Goal: Communication & Community: Answer question/provide support

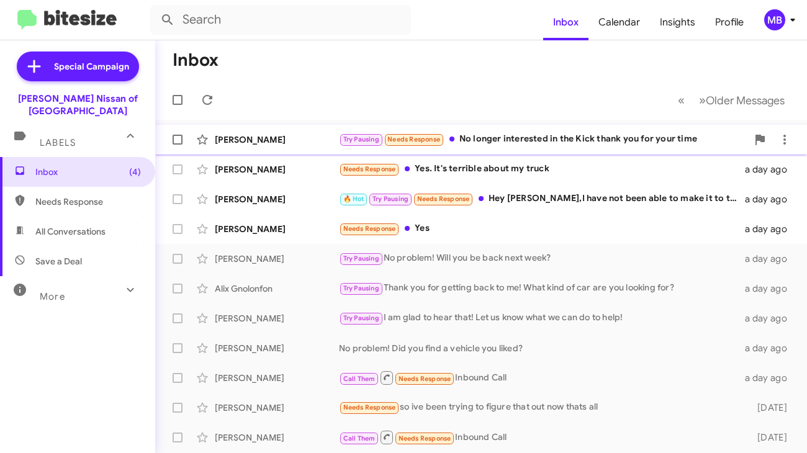
click at [464, 142] on div "Try Pausing Needs Response No longer interested in the Kick thank you for your …" at bounding box center [543, 139] width 409 height 14
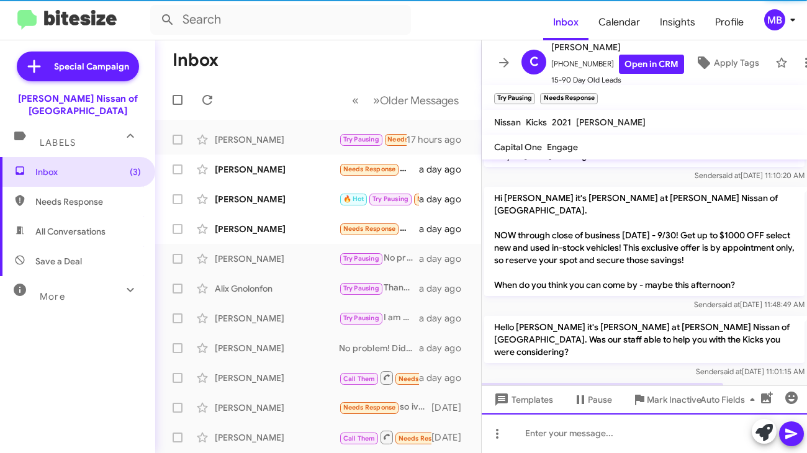
click at [557, 426] on div at bounding box center [644, 434] width 325 height 40
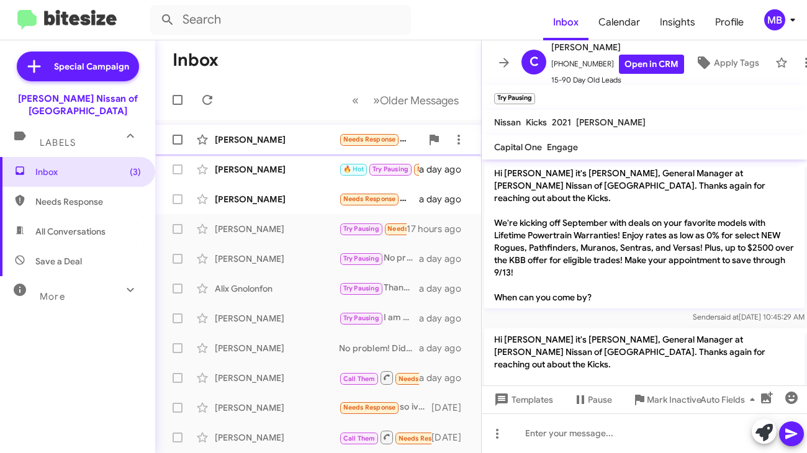
click at [317, 147] on div "[PERSON_NAME] Needs Response Yes. It's terrible about my truck a day ago" at bounding box center [318, 139] width 306 height 25
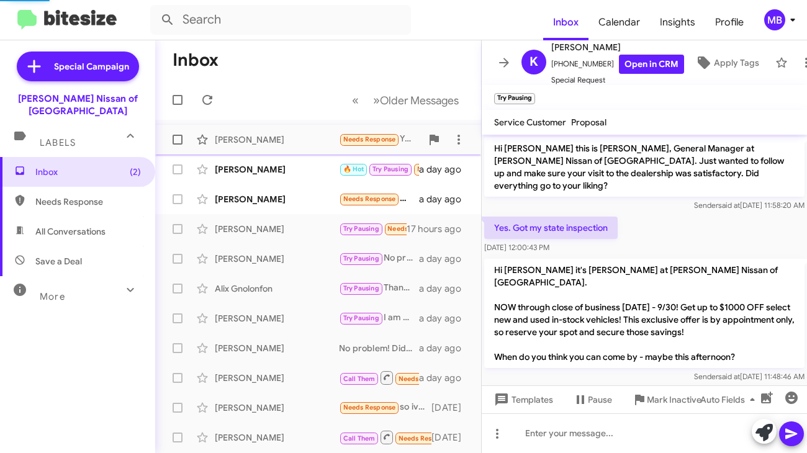
scroll to position [133, 0]
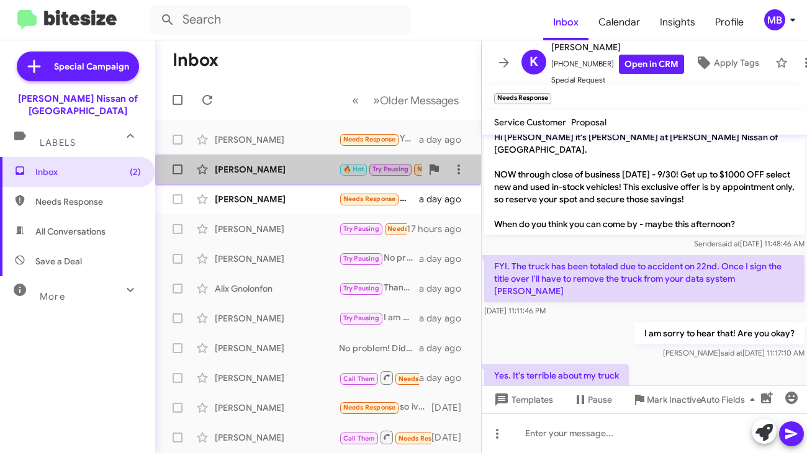
click at [321, 171] on div "[PERSON_NAME]" at bounding box center [277, 169] width 124 height 12
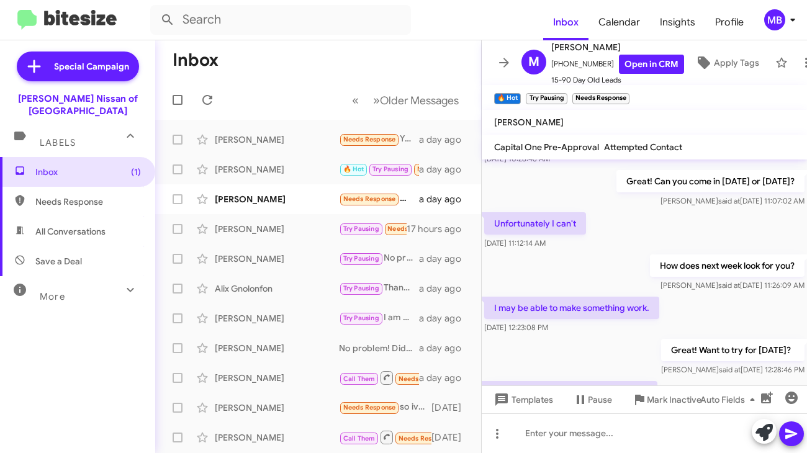
scroll to position [1339, 0]
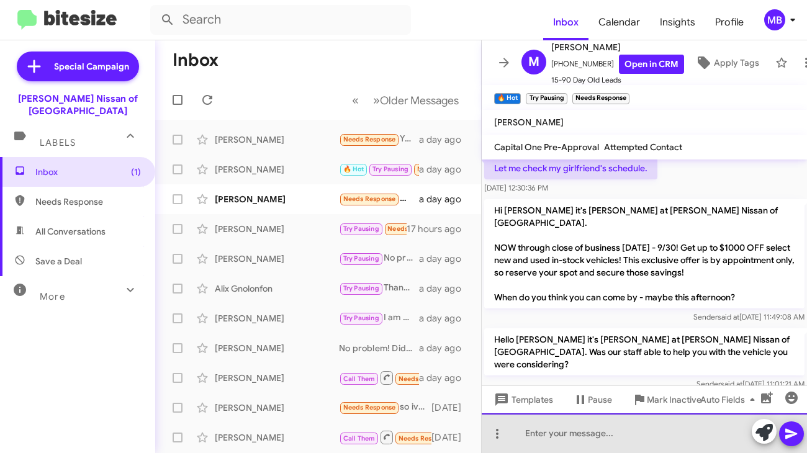
click at [571, 425] on div at bounding box center [644, 434] width 325 height 40
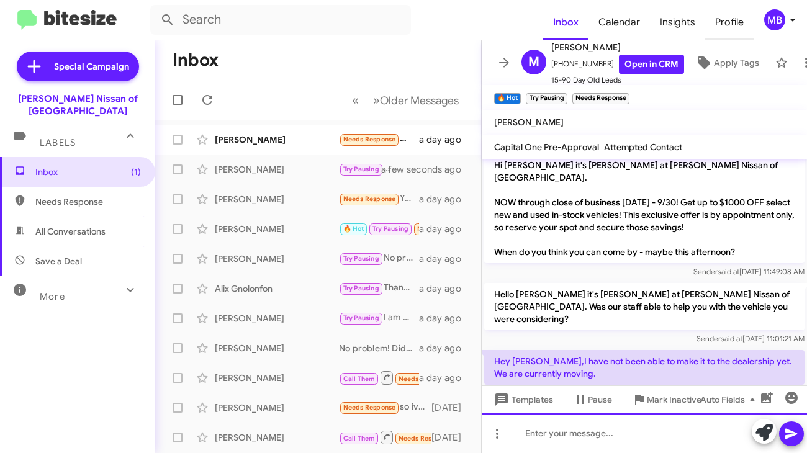
scroll to position [1396, 0]
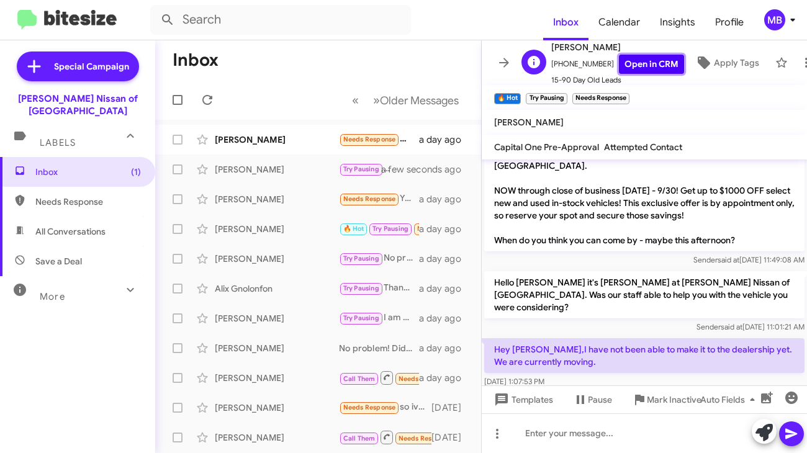
click at [640, 55] on link "Open in CRM" at bounding box center [651, 64] width 65 height 19
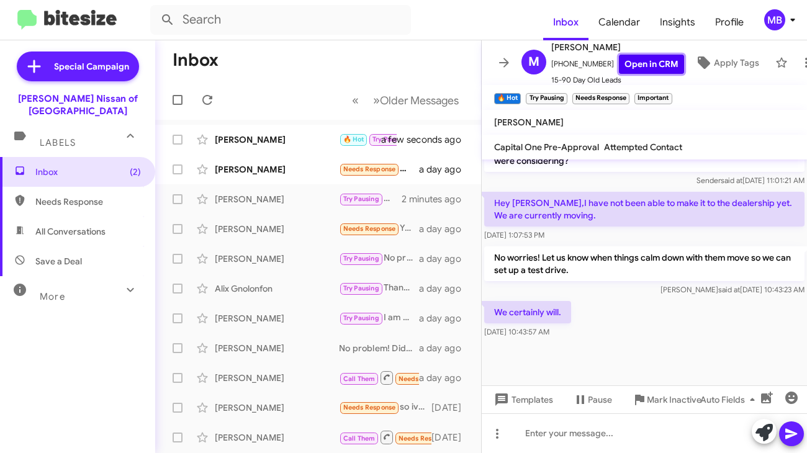
scroll to position [1302, 0]
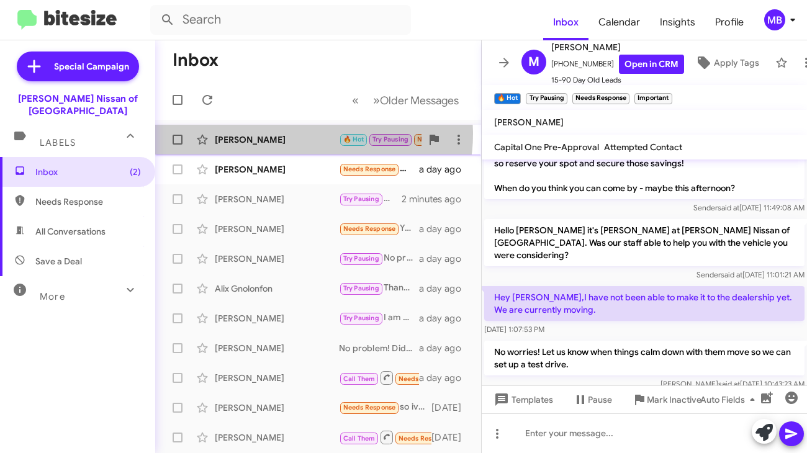
click at [311, 134] on div "[PERSON_NAME]" at bounding box center [277, 140] width 124 height 12
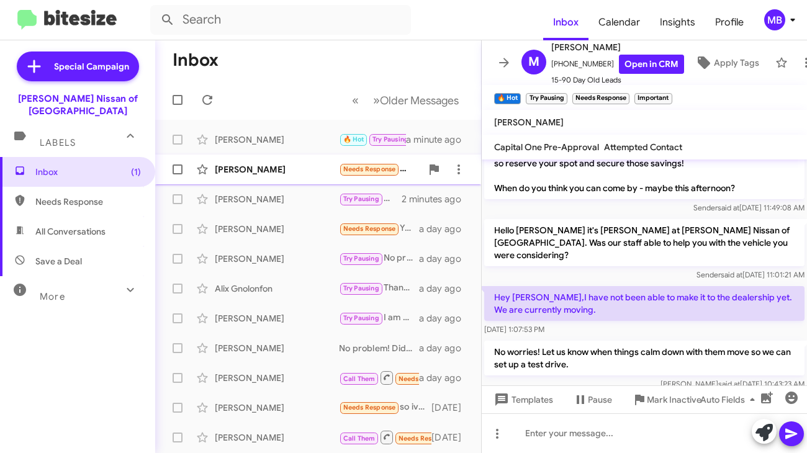
click at [311, 168] on div "[PERSON_NAME]" at bounding box center [277, 169] width 124 height 12
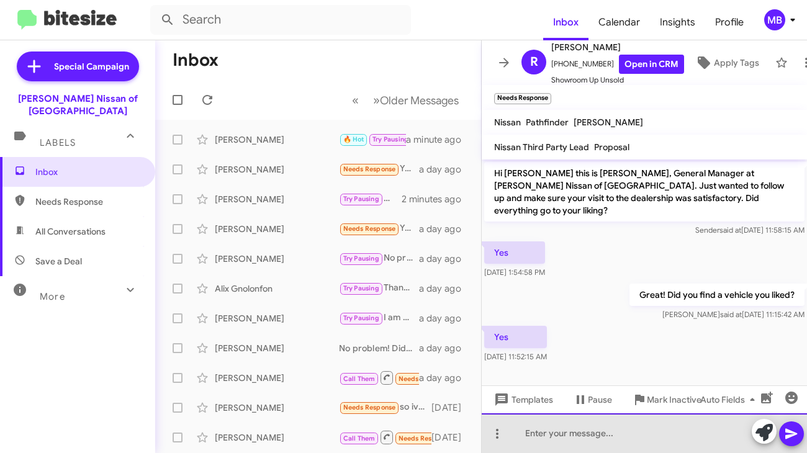
click at [543, 431] on div at bounding box center [644, 434] width 325 height 40
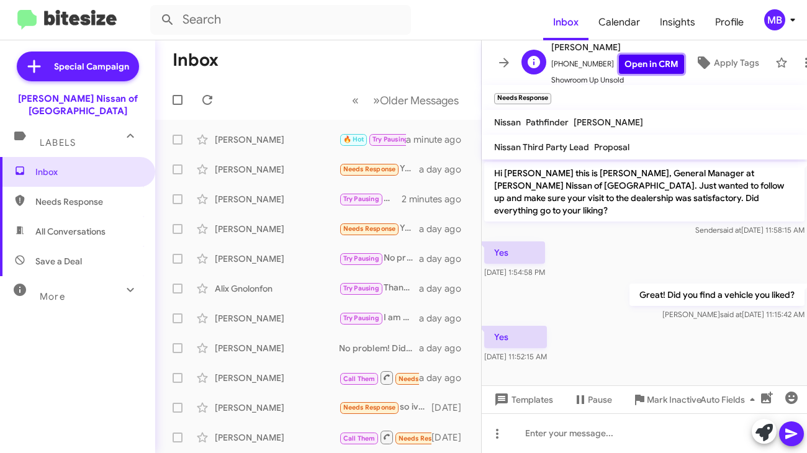
click at [648, 60] on link "Open in CRM" at bounding box center [651, 64] width 65 height 19
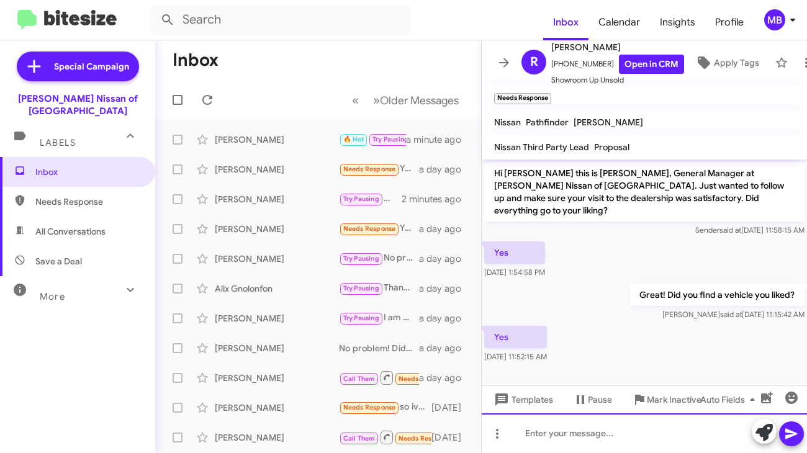
click at [535, 431] on div at bounding box center [644, 434] width 325 height 40
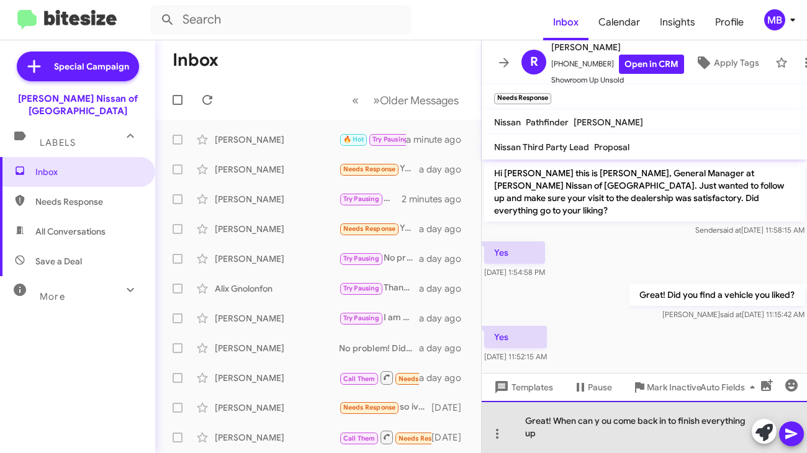
click at [596, 419] on div "Great! When can y ou come back in to finish everything up" at bounding box center [644, 427] width 325 height 52
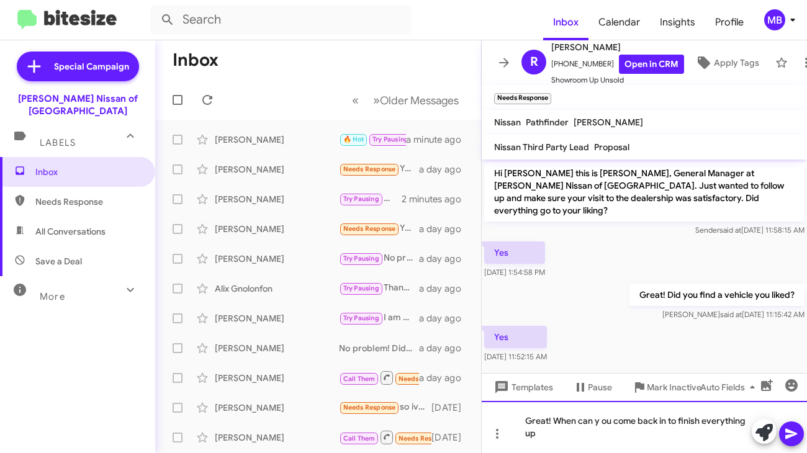
click at [0, 0] on lt-span "you" at bounding box center [0, 0] width 0 height 0
click at [559, 431] on div "Great! When can you come back in to finish everything up" at bounding box center [644, 427] width 325 height 52
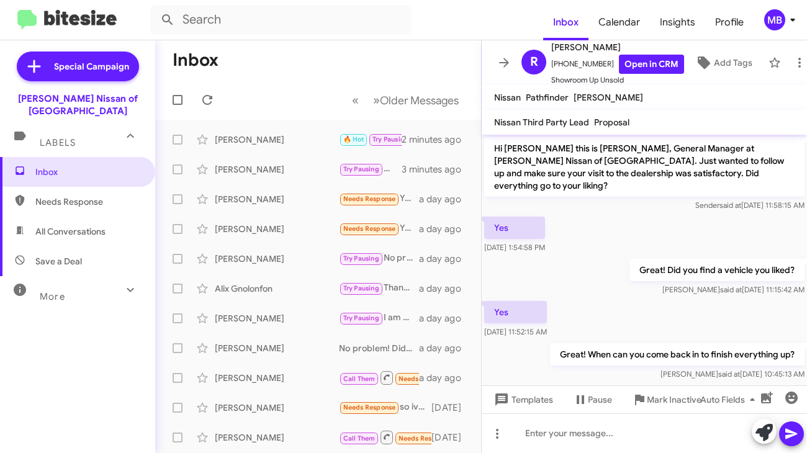
click at [84, 187] on span "Needs Response" at bounding box center [77, 202] width 155 height 30
type input "in:needs-response"
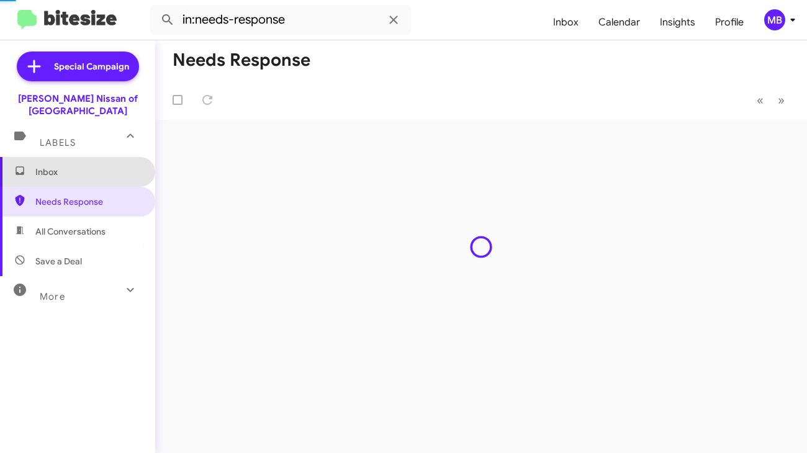
click at [86, 166] on span "Inbox" at bounding box center [88, 172] width 106 height 12
